Goal: Information Seeking & Learning: Find specific fact

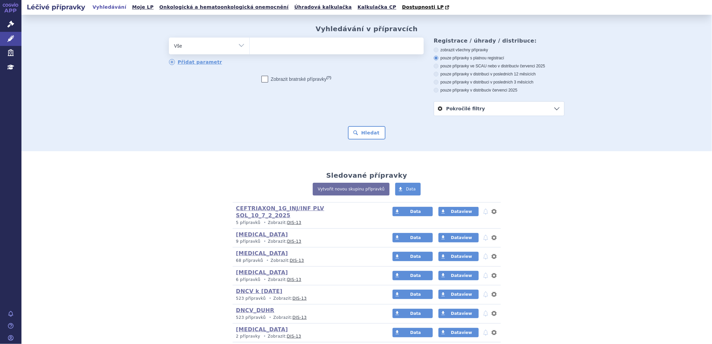
drag, startPoint x: 266, startPoint y: 49, endPoint x: 269, endPoint y: 55, distance: 6.8
click at [265, 49] on ul at bounding box center [337, 45] width 174 height 14
click at [250, 49] on select at bounding box center [250, 45] width 0 height 17
type input "02"
type input "028"
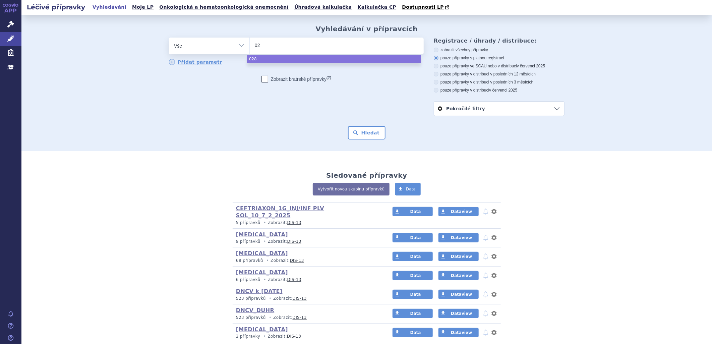
type input "0"
type input "pro"
type input "prop"
type input "propra"
type input "propran"
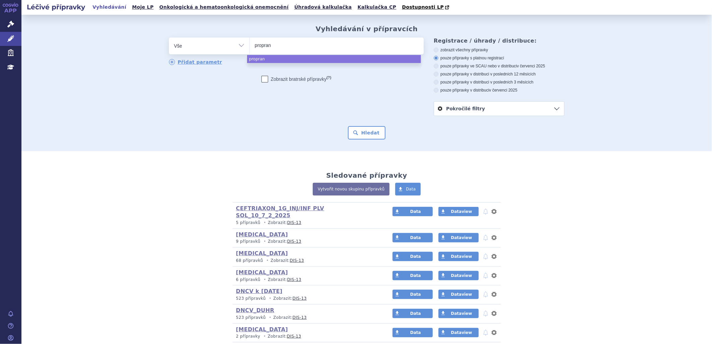
type input "proprano"
type input "propranol"
type input "propranolon"
select select "propranolon"
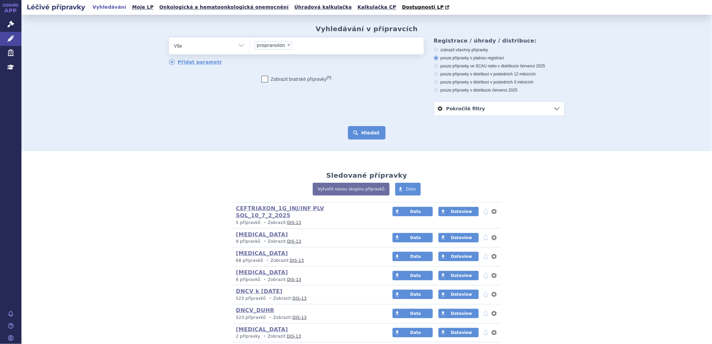
click at [356, 130] on button "Hledat" at bounding box center [367, 132] width 38 height 13
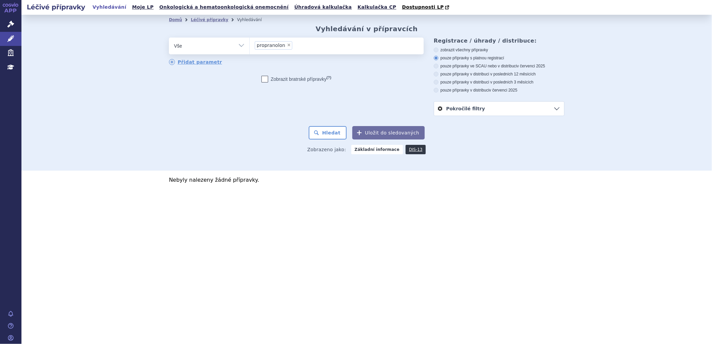
click at [287, 46] on span "×" at bounding box center [289, 45] width 4 height 4
click at [250, 46] on select "propranolon" at bounding box center [250, 45] width 0 height 17
select select
click at [284, 50] on ul at bounding box center [337, 45] width 174 height 14
click at [250, 50] on select "propranolon" at bounding box center [250, 45] width 0 height 17
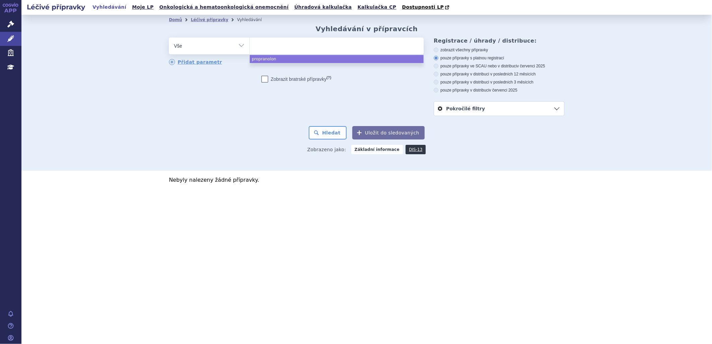
paste input "ROPRANOLOL"
type input "ROPRANOLOL"
select select "ROPRANOLOL"
type input "ROPRANOLOL"
select select
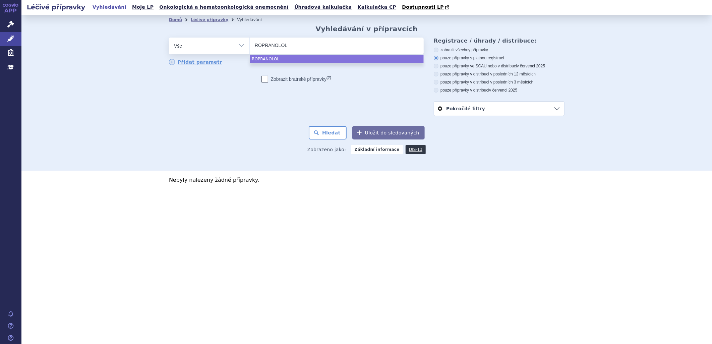
type input "[MEDICAL_DATA]"
select select "[MEDICAL_DATA]"
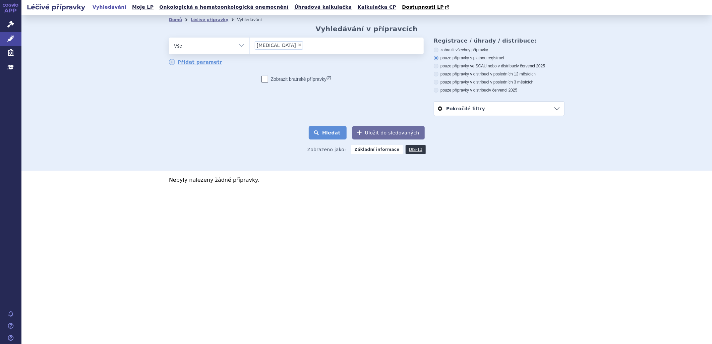
click at [327, 135] on button "Hledat" at bounding box center [328, 132] width 38 height 13
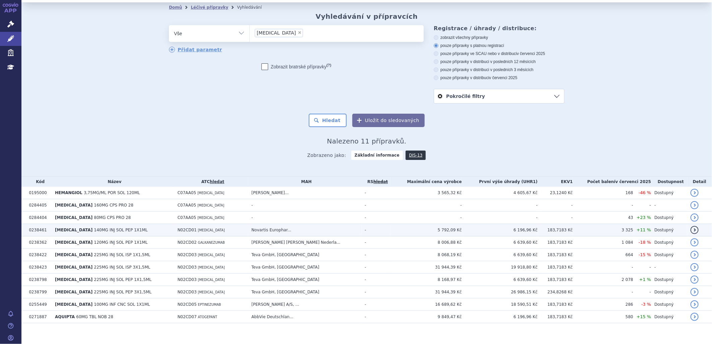
scroll to position [19, 0]
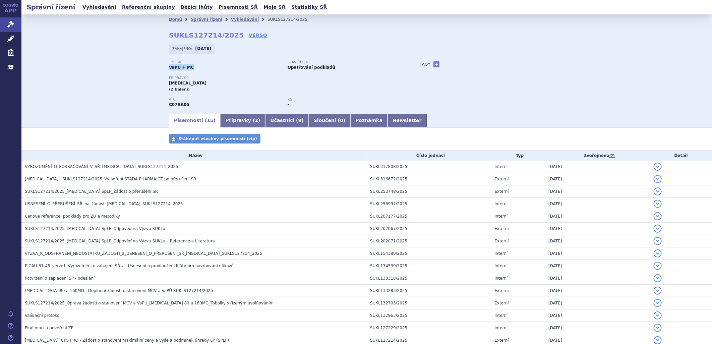
drag, startPoint x: 165, startPoint y: 67, endPoint x: 188, endPoint y: 68, distance: 22.8
click at [188, 68] on div "Domů Správní řízení Vyhledávání SUKLS127214/2025 SUKLS127214/2025 VERSO [GEOGRA…" at bounding box center [367, 68] width 423 height 89
drag, startPoint x: 188, startPoint y: 68, endPoint x: 227, endPoint y: 72, distance: 39.5
click at [227, 72] on div "Typ SŘ: VaPÚ + MC Stav řízení: Opatřování podkladů" at bounding box center [287, 67] width 237 height 15
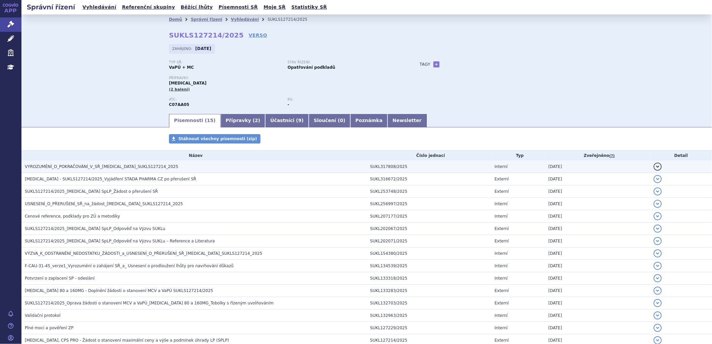
click at [107, 169] on span "VYROZUMĚNÍ_O_POKRAČOVÁNÍ_V_SŘ_[MEDICAL_DATA]_SUKLS127214_2025" at bounding box center [102, 166] width 154 height 5
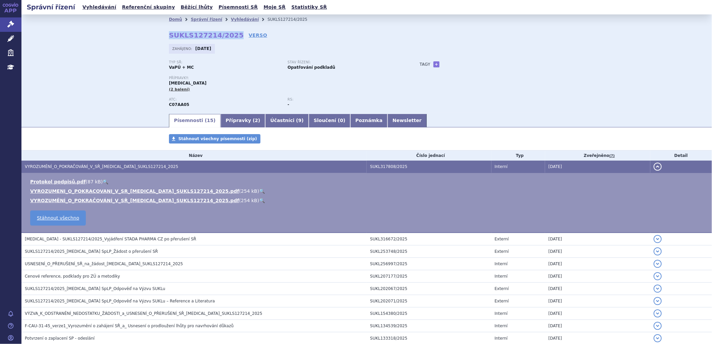
drag, startPoint x: 228, startPoint y: 34, endPoint x: 167, endPoint y: 35, distance: 61.1
click at [169, 35] on strong "SUKLS127214/2025" at bounding box center [206, 35] width 75 height 8
copy strong "SUKLS127214/2025"
